Goal: Navigation & Orientation: Find specific page/section

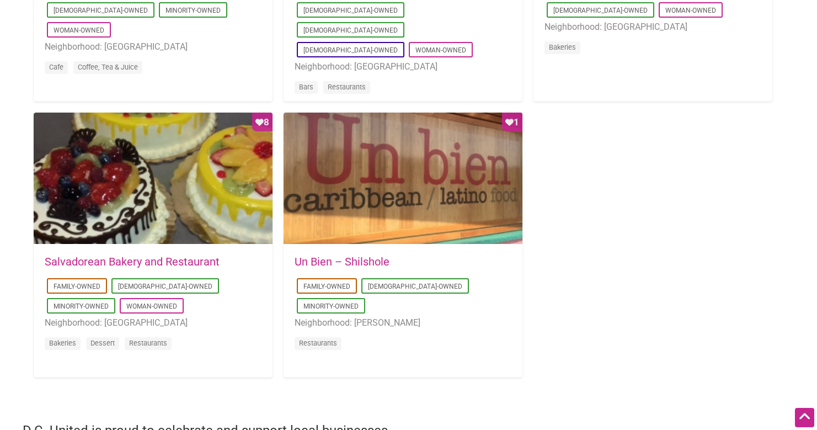
scroll to position [1041, 0]
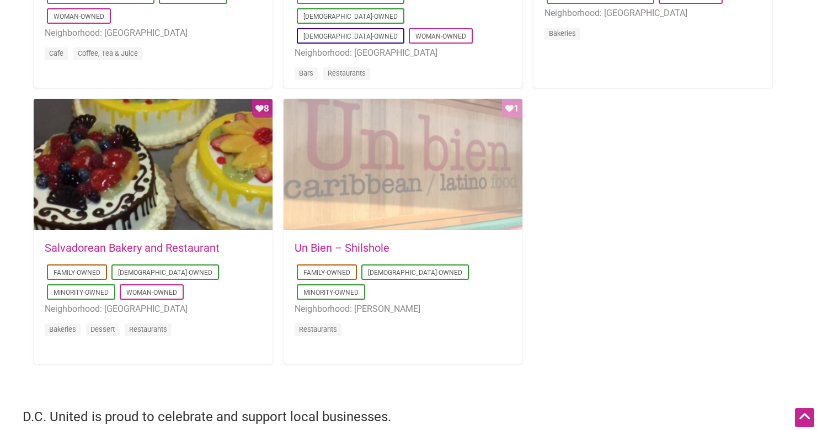
click at [417, 198] on div "Favorite Count 1" at bounding box center [403, 165] width 239 height 132
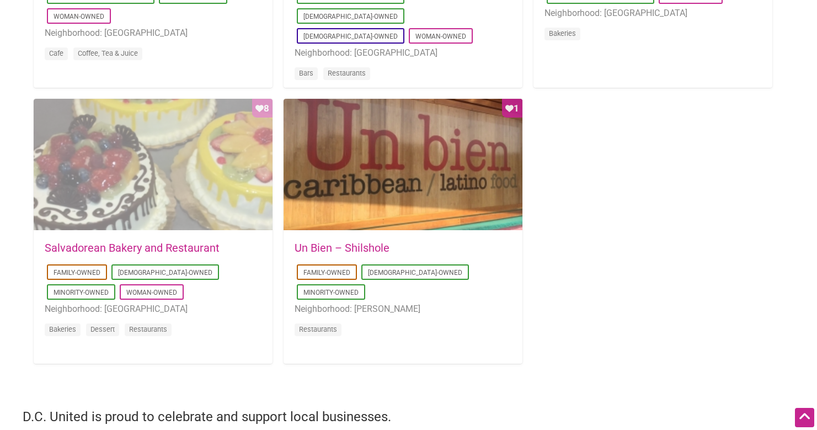
click at [151, 218] on div "Favorite Count 8" at bounding box center [153, 165] width 239 height 132
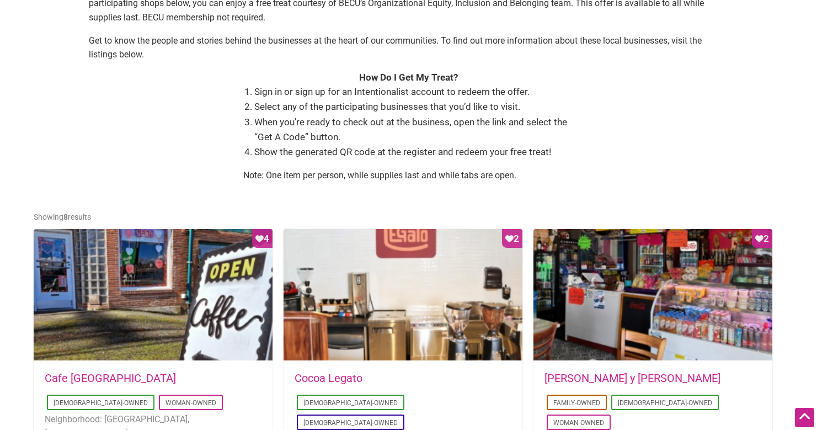
scroll to position [385, 0]
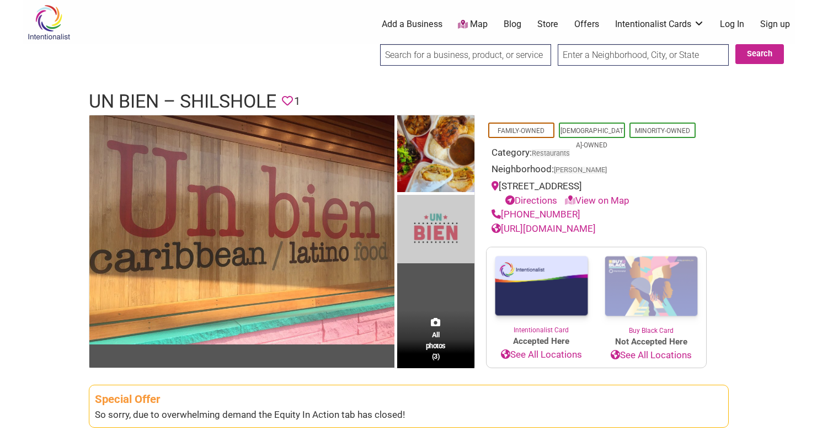
scroll to position [205, 0]
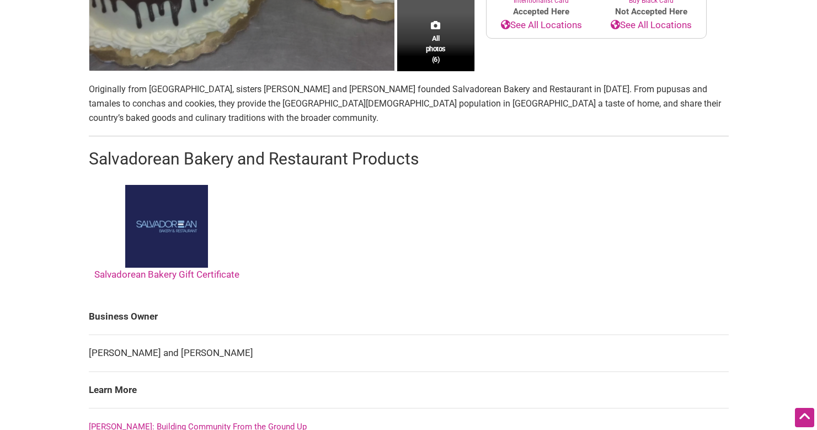
scroll to position [724, 0]
